Goal: Navigation & Orientation: Understand site structure

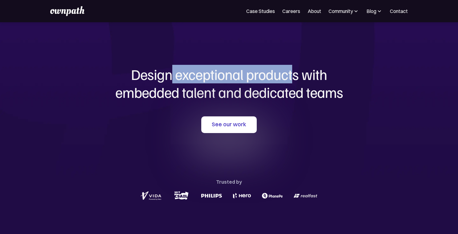
drag, startPoint x: 169, startPoint y: 80, endPoint x: 291, endPoint y: 75, distance: 121.6
click at [291, 75] on h1 "Design exceptional products with embedded talent and dedicated teams" at bounding box center [229, 82] width 296 height 35
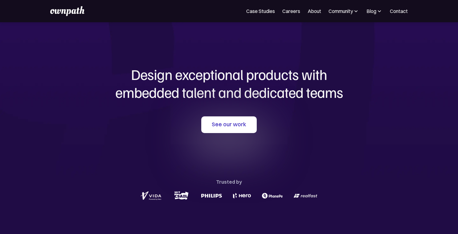
click at [298, 77] on h1 "Design exceptional products with embedded talent and dedicated teams" at bounding box center [229, 82] width 296 height 35
click at [291, 13] on link "Careers" at bounding box center [291, 10] width 18 height 7
click at [314, 11] on link "About" at bounding box center [315, 10] width 14 height 7
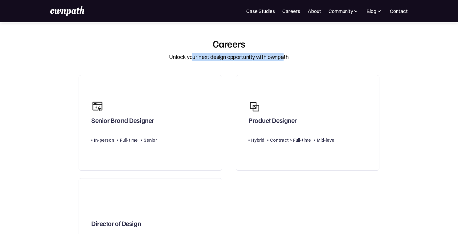
drag, startPoint x: 194, startPoint y: 59, endPoint x: 282, endPoint y: 59, distance: 87.6
click at [282, 59] on div "Unlock your next design opportunity with ownpath" at bounding box center [228, 57] width 119 height 8
click at [310, 57] on div "Careers Unlock your next design opportunity with ownpath" at bounding box center [229, 50] width 308 height 24
